Goal: Task Accomplishment & Management: Complete application form

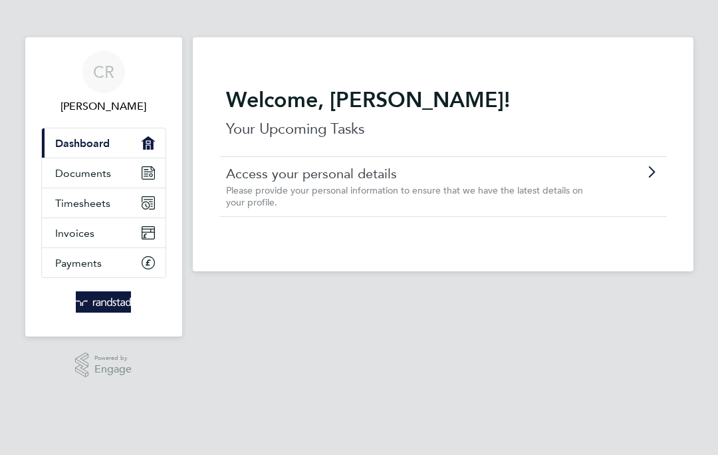
click at [53, 205] on link "Timesheets" at bounding box center [104, 202] width 124 height 29
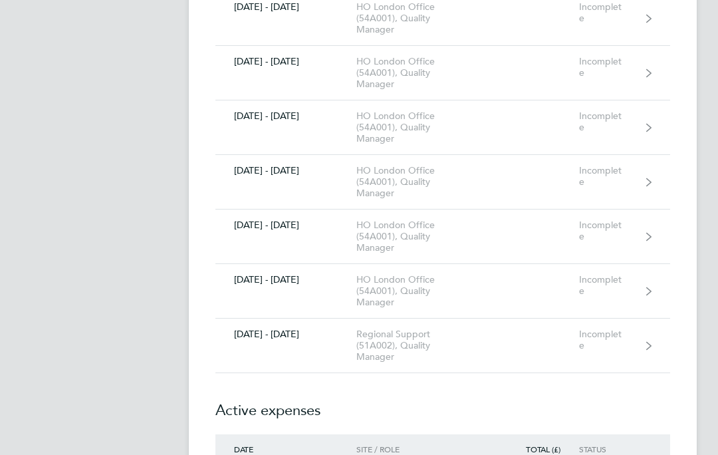
scroll to position [6620, 0]
click at [630, 348] on div "Incomplete" at bounding box center [611, 340] width 64 height 23
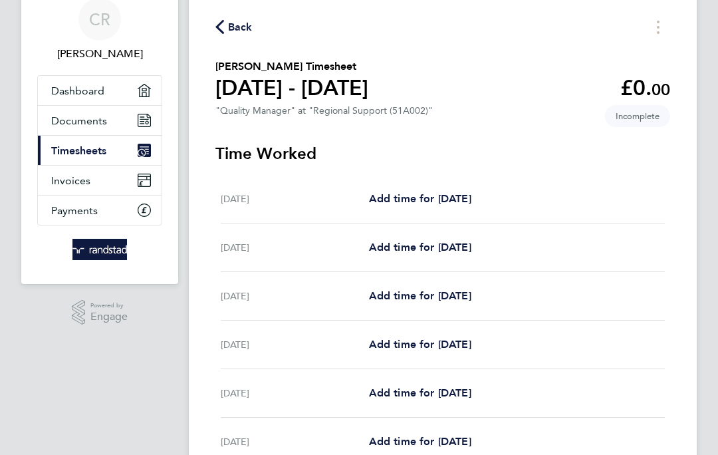
scroll to position [53, 0]
click at [407, 350] on span "Add time for [DATE]" at bounding box center [420, 344] width 102 height 13
select select "30"
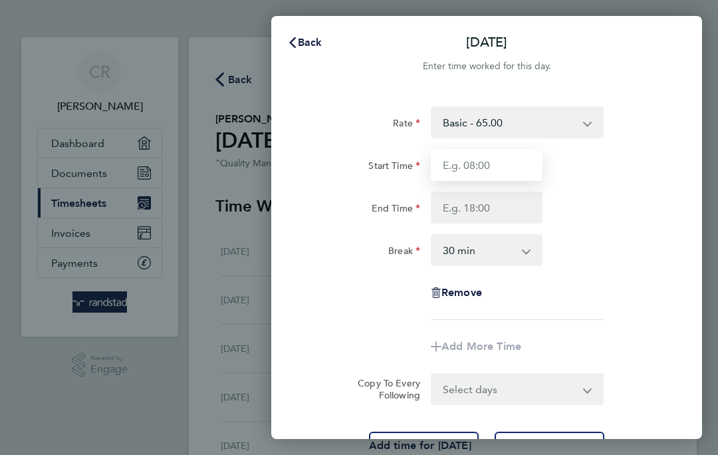
click at [501, 172] on input "Start Time" at bounding box center [487, 165] width 112 height 32
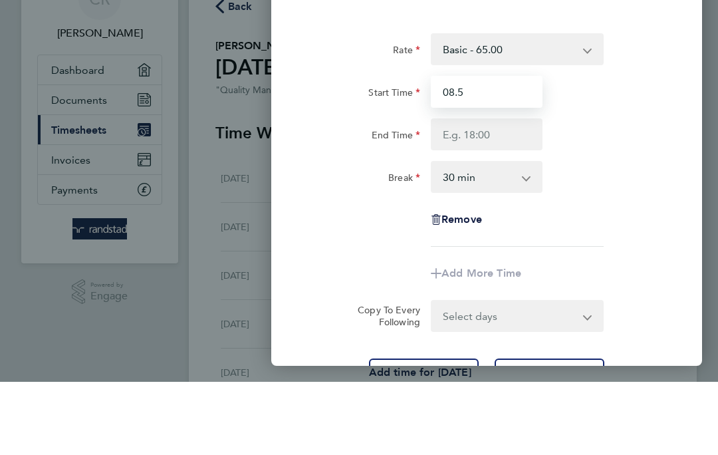
type input "08.5"
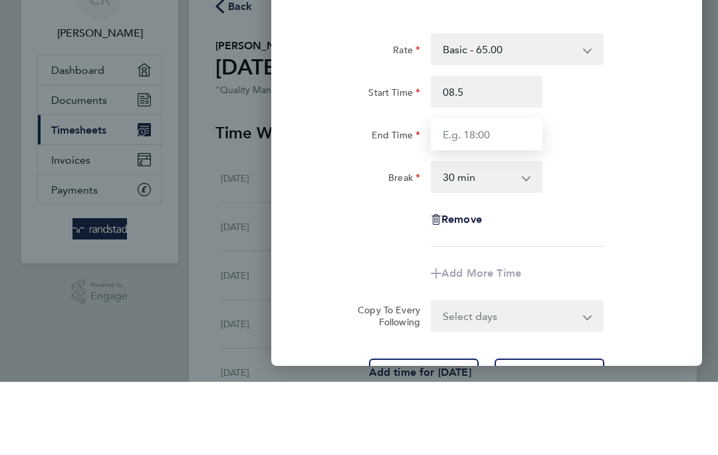
click at [487, 192] on input "End Time" at bounding box center [487, 208] width 112 height 32
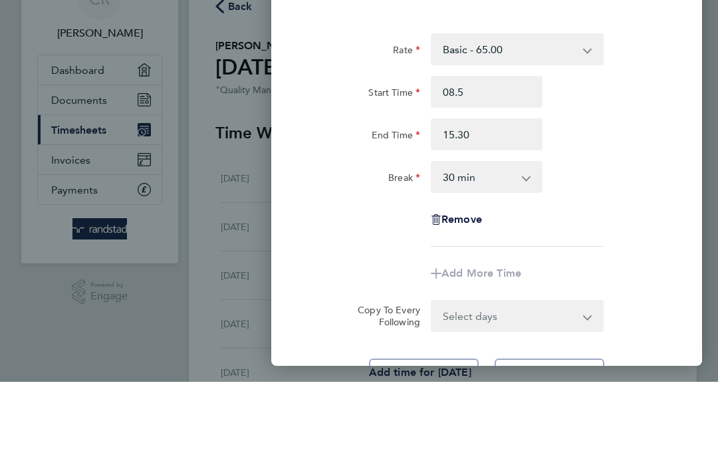
type input "15:30"
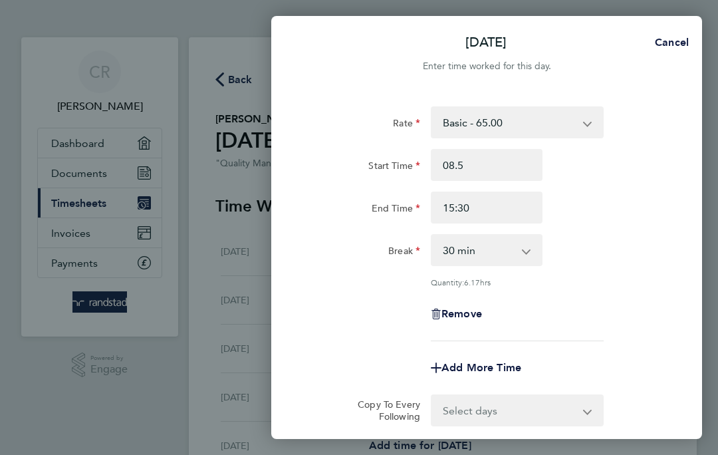
click at [517, 257] on select "0 min 15 min 30 min 45 min 60 min 75 min 90 min" at bounding box center [478, 249] width 93 height 29
select select "15"
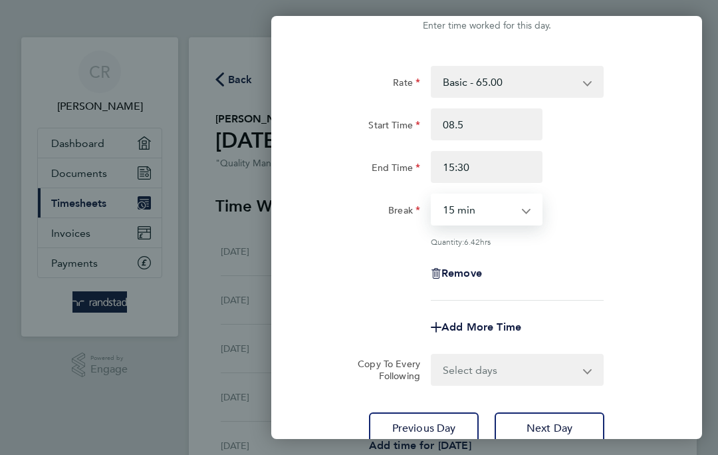
scroll to position [40, 0]
click at [512, 216] on select "0 min 15 min 30 min 45 min 60 min 75 min 90 min" at bounding box center [478, 210] width 93 height 29
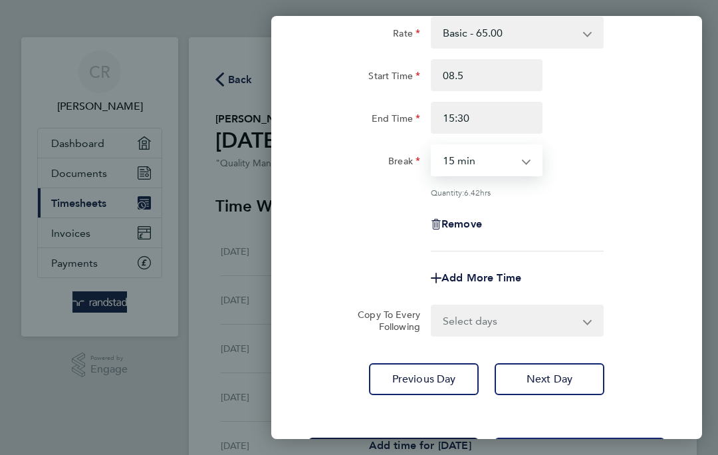
scroll to position [89, 0]
click at [408, 450] on span "Save Timesheet" at bounding box center [393, 454] width 77 height 13
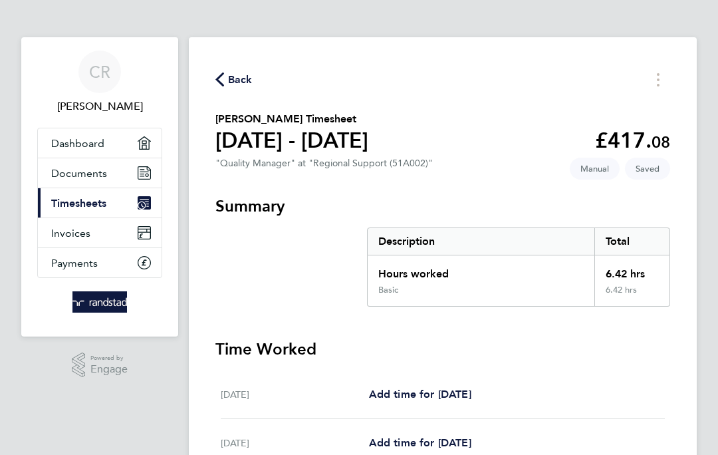
click at [233, 72] on span "Back" at bounding box center [240, 80] width 25 height 16
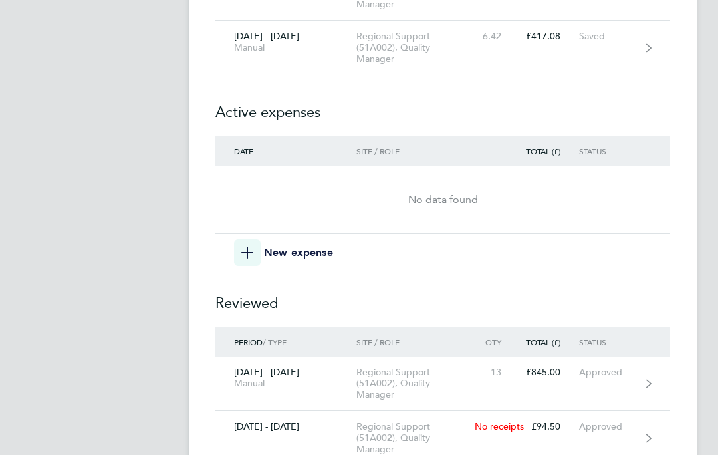
scroll to position [6788, 0]
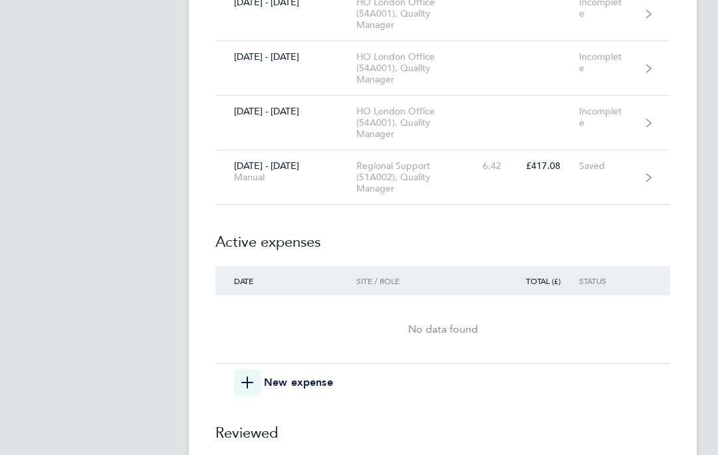
click at [251, 380] on icon "button" at bounding box center [247, 383] width 12 height 12
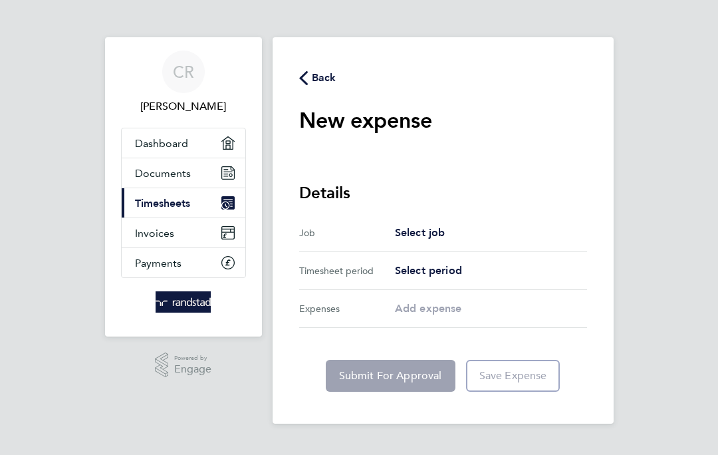
click at [425, 231] on span "Select job" at bounding box center [420, 232] width 51 height 13
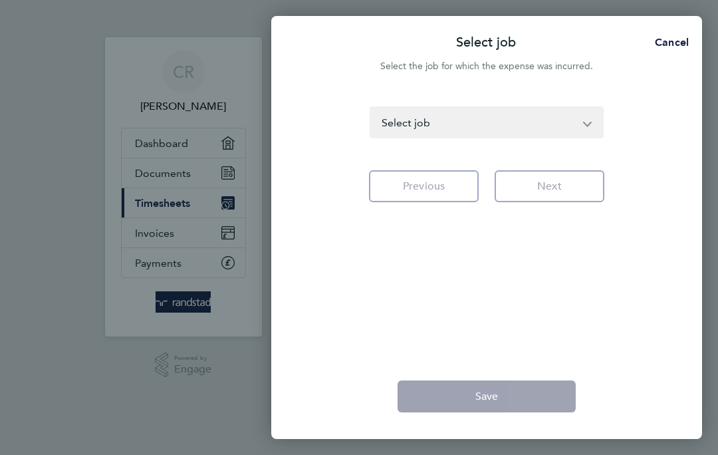
click at [581, 127] on select "HO London Office (54A001) - Quality Manager [GEOGRAPHIC_DATA] & [GEOGRAPHIC_DAT…" at bounding box center [478, 122] width 215 height 29
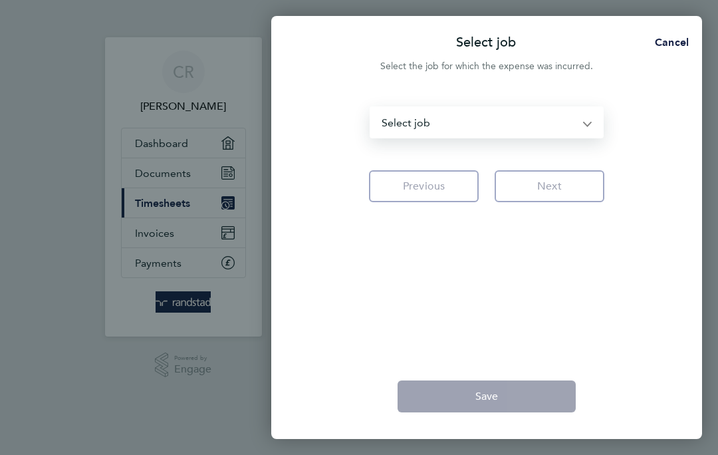
select select "121233"
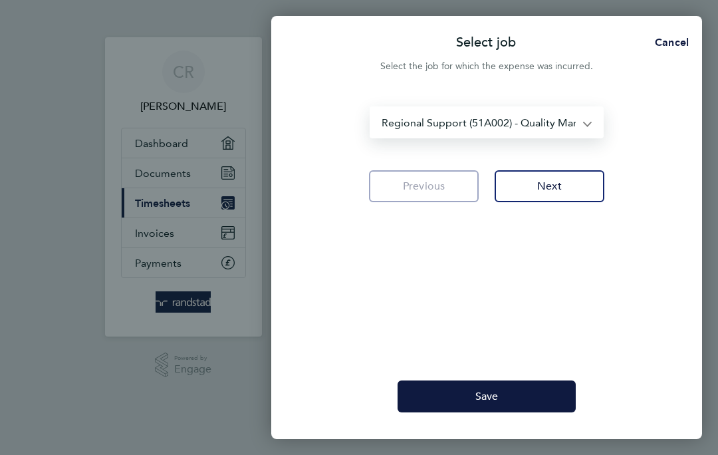
click at [545, 190] on span "Next" at bounding box center [549, 186] width 25 height 13
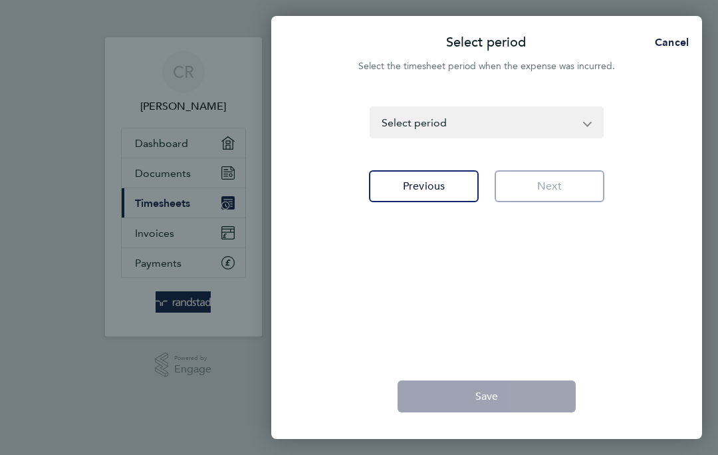
click at [574, 121] on select "[DATE] - [DATE] [DATE] - [DATE] [DATE] - [DATE] [DATE] - [DATE] [DATE] - [DATE]…" at bounding box center [478, 122] width 215 height 29
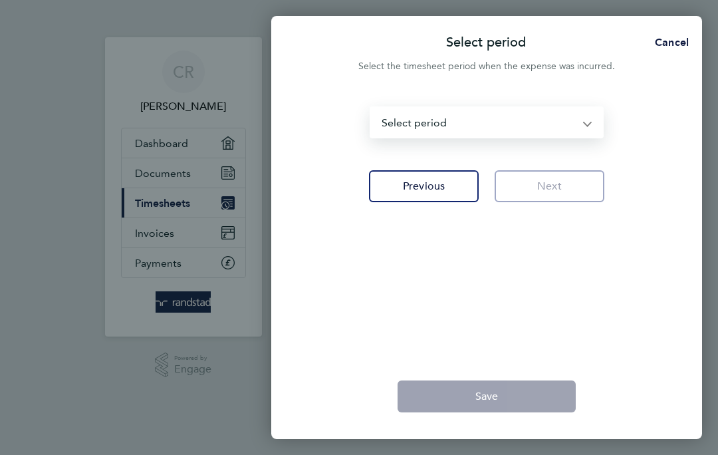
select select "169: Object"
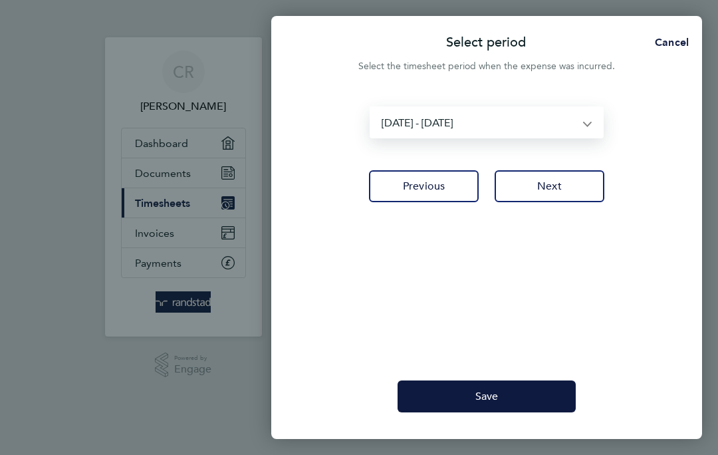
click at [551, 190] on span "Next" at bounding box center [549, 186] width 25 height 13
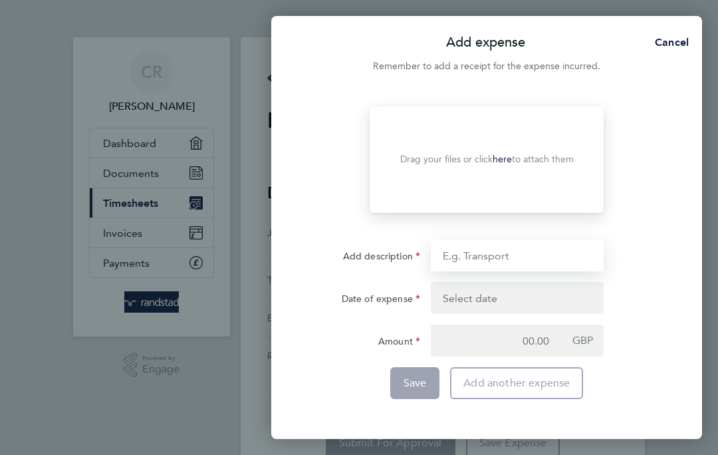
click at [512, 258] on input "Add description" at bounding box center [517, 255] width 173 height 32
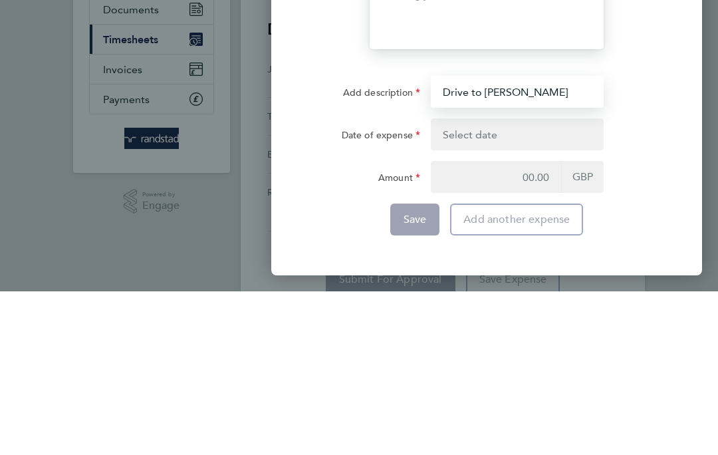
type input "Drive to [PERSON_NAME]"
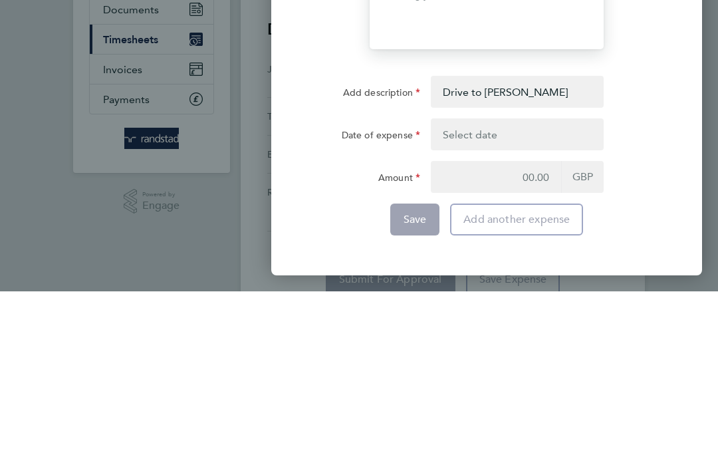
click at [482, 282] on button "button" at bounding box center [517, 298] width 173 height 32
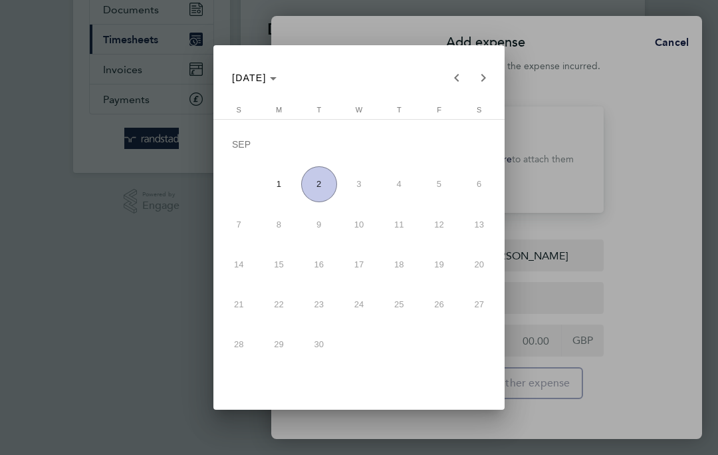
click at [313, 180] on span "2" at bounding box center [319, 184] width 36 height 36
type input "[DATE]"
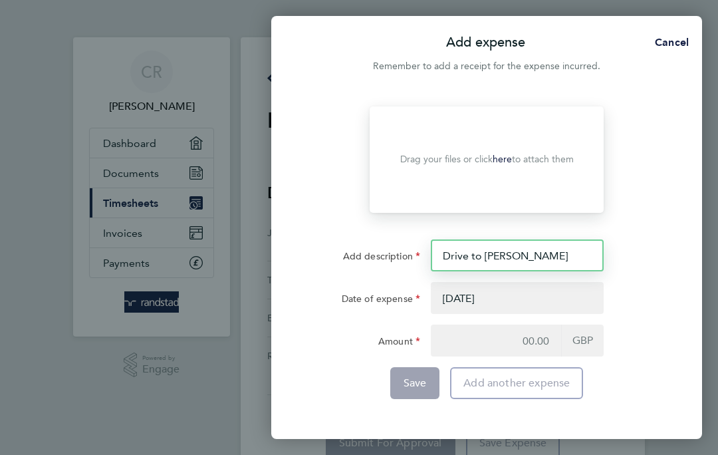
click at [568, 250] on input "Drive to [PERSON_NAME]" at bounding box center [517, 255] width 173 height 32
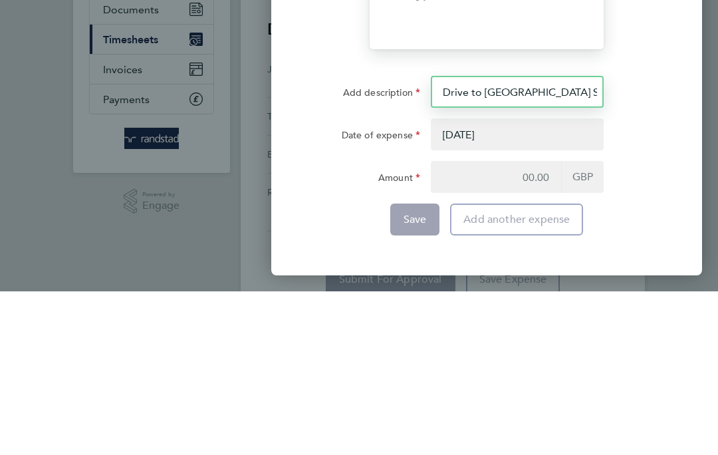
type input "Drive to [GEOGRAPHIC_DATA] SEN 110 miles round trip"
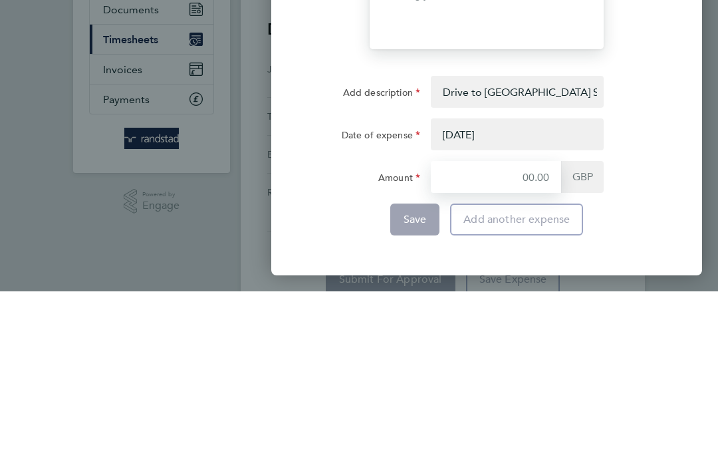
click at [557, 331] on input "Amount" at bounding box center [496, 341] width 130 height 32
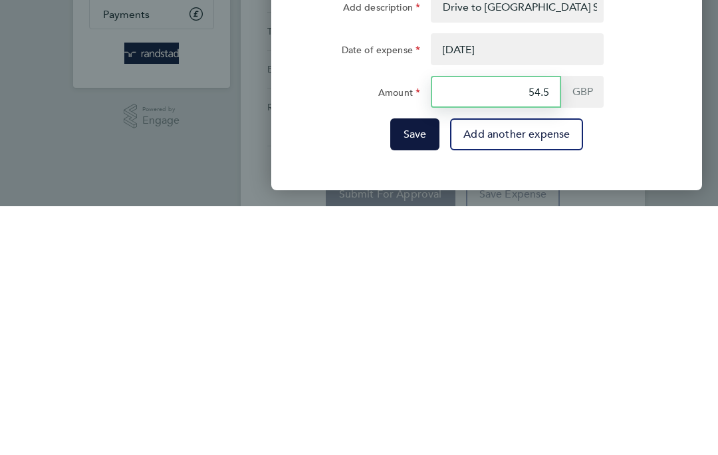
type input "54.50"
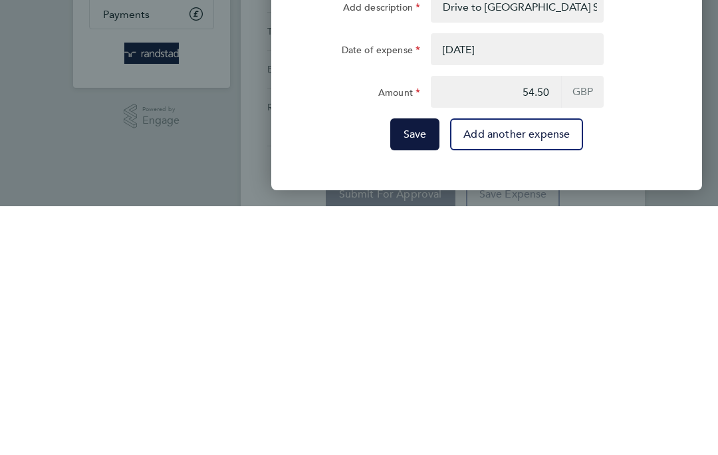
click at [411, 376] on span "Save" at bounding box center [415, 382] width 23 height 13
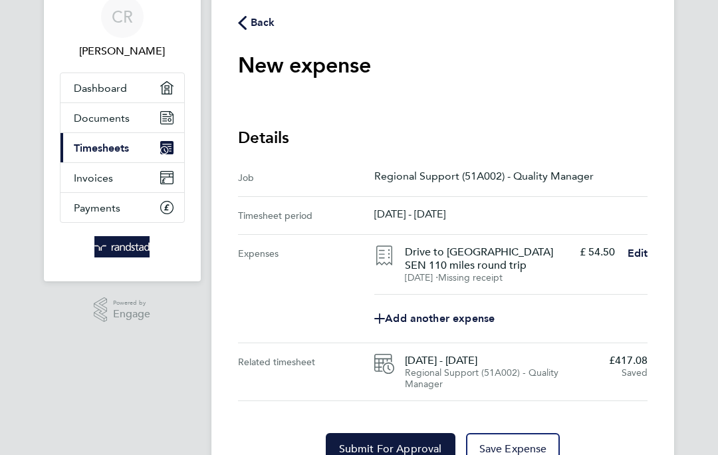
scroll to position [65, 0]
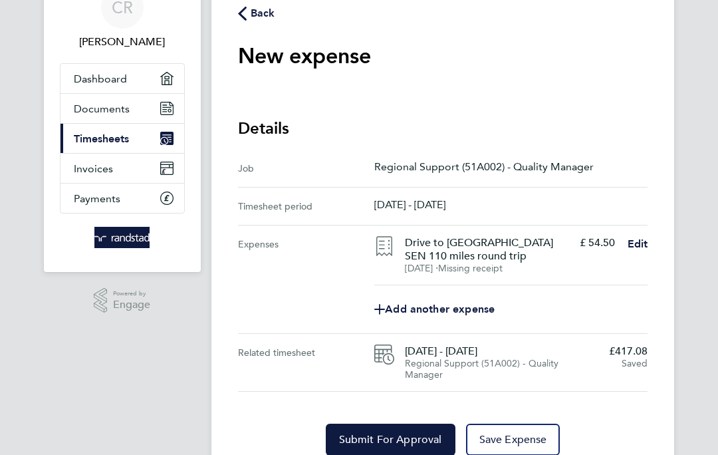
click at [523, 436] on button "Save Expense" at bounding box center [513, 440] width 94 height 32
